Goal: Transaction & Acquisition: Purchase product/service

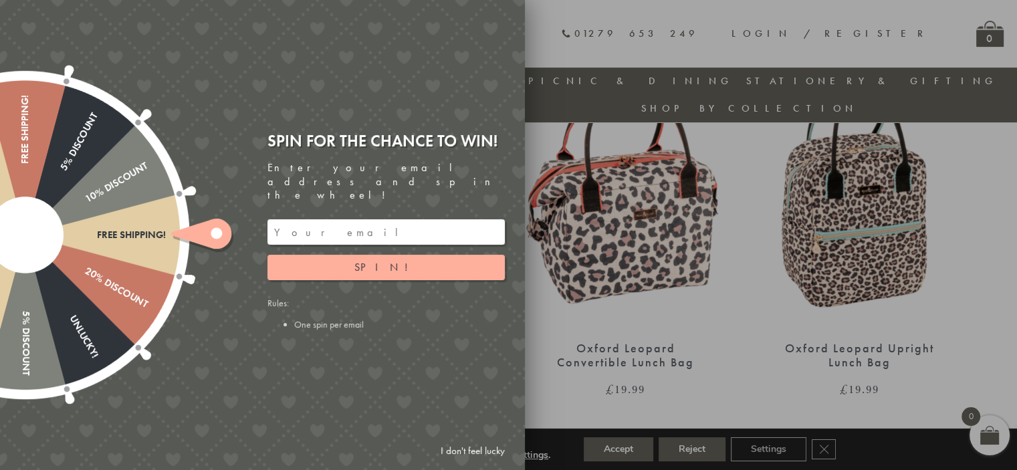
scroll to position [707, 0]
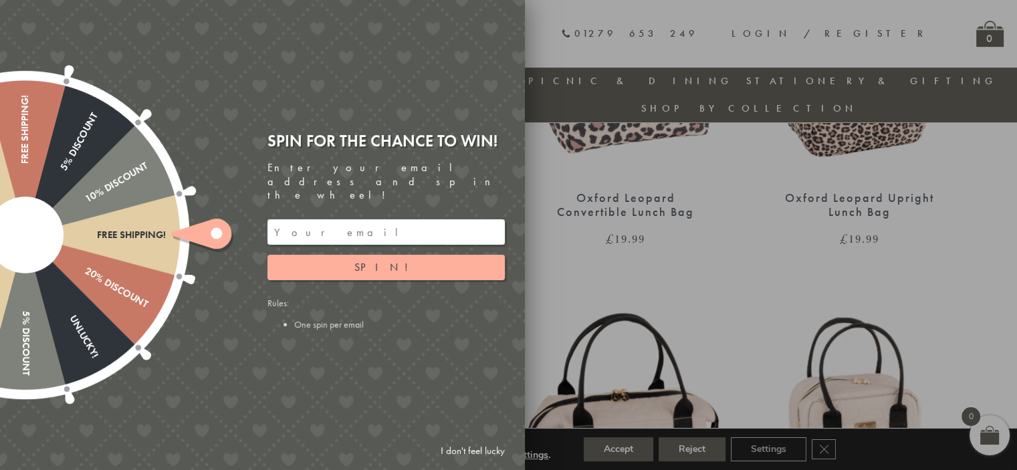
click at [464, 451] on link "I don't feel lucky" at bounding box center [473, 451] width 78 height 25
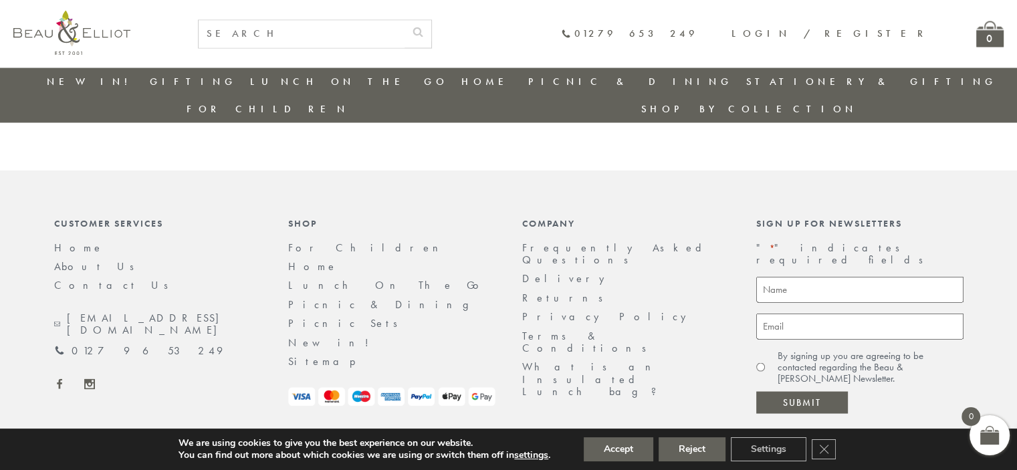
scroll to position [2287, 0]
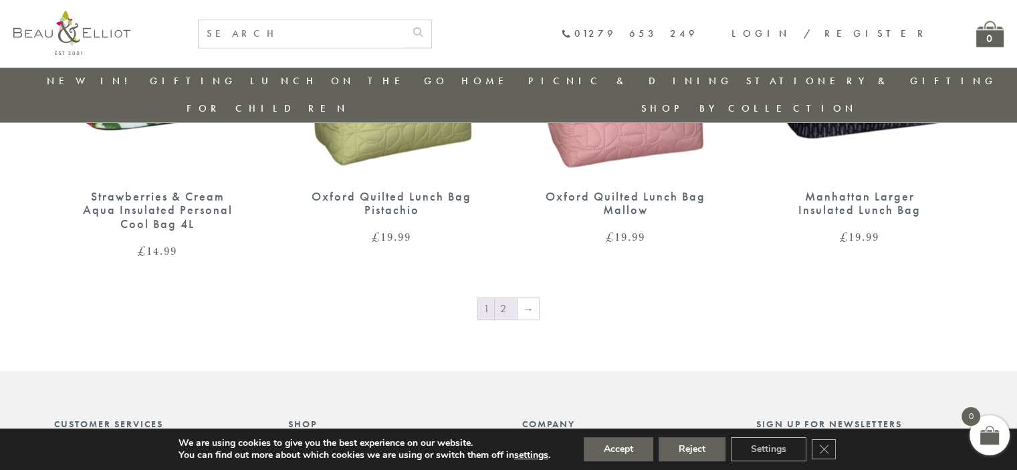
click at [510, 298] on link "2" at bounding box center [506, 308] width 22 height 21
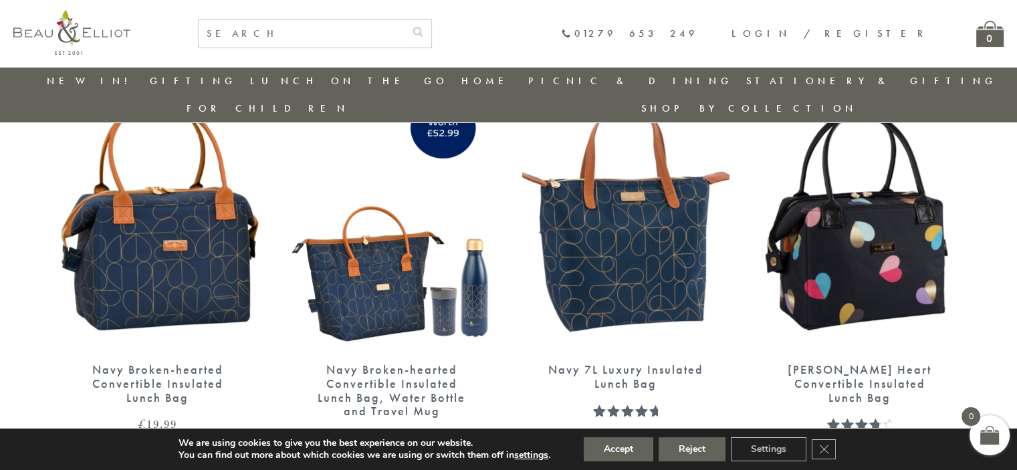
scroll to position [506, 0]
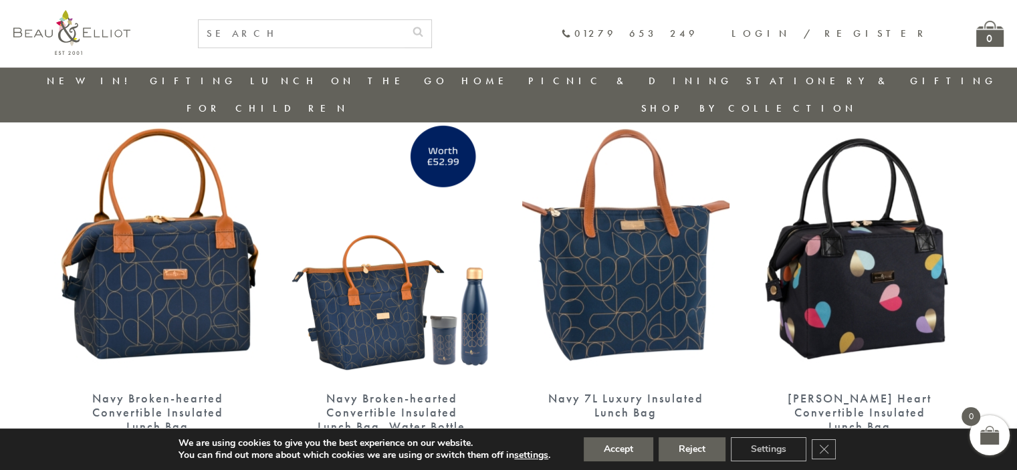
click at [628, 286] on img at bounding box center [625, 245] width 207 height 268
click at [392, 280] on img at bounding box center [391, 245] width 207 height 268
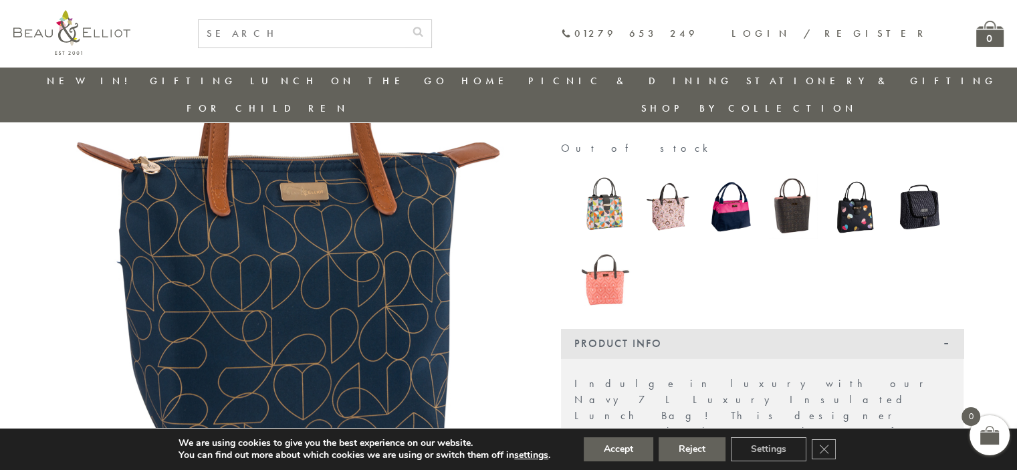
scroll to position [172, 0]
